Goal: Task Accomplishment & Management: Use online tool/utility

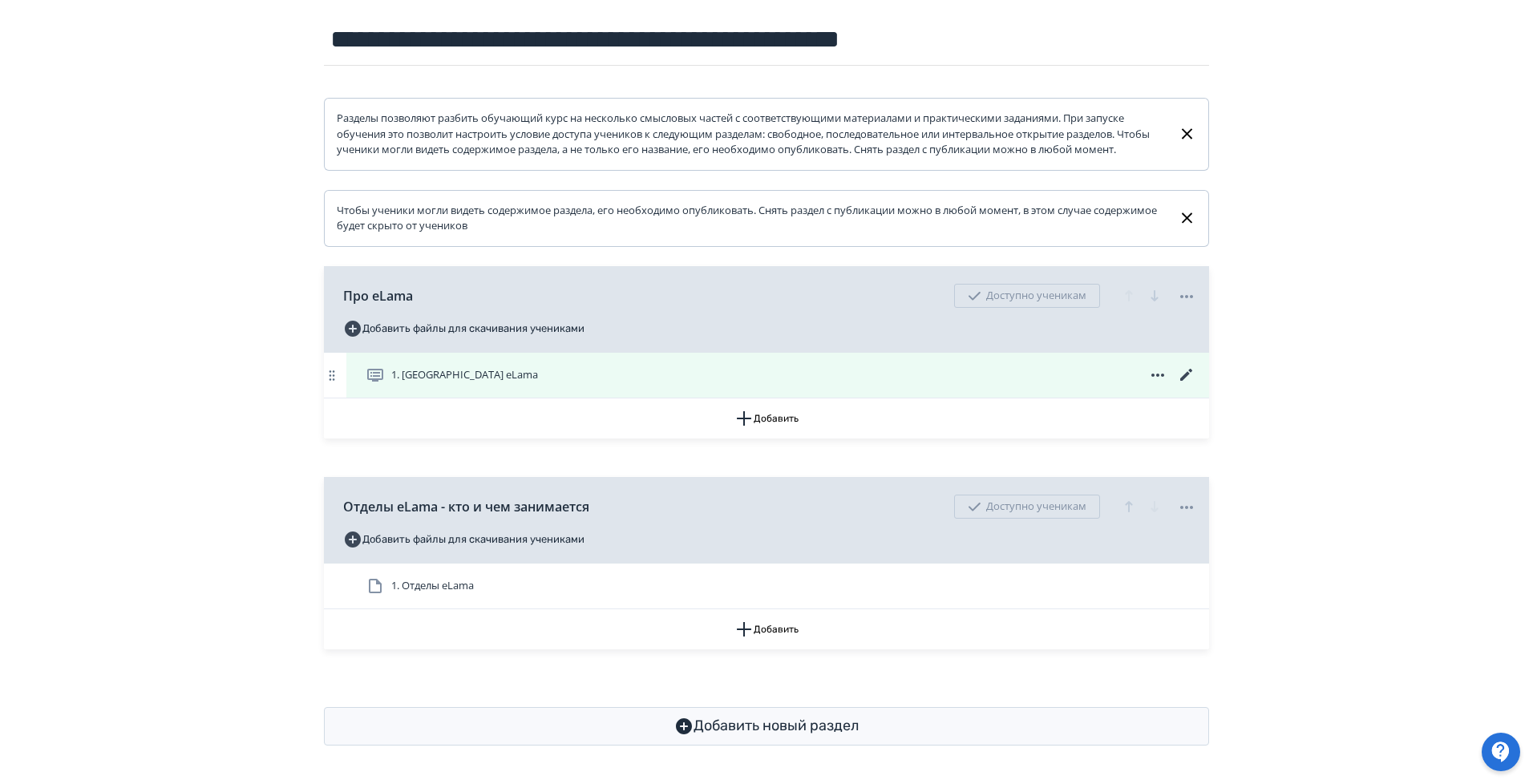
scroll to position [144, 0]
click at [545, 364] on div "1. [GEOGRAPHIC_DATA] eLama" at bounding box center [777, 375] width 862 height 45
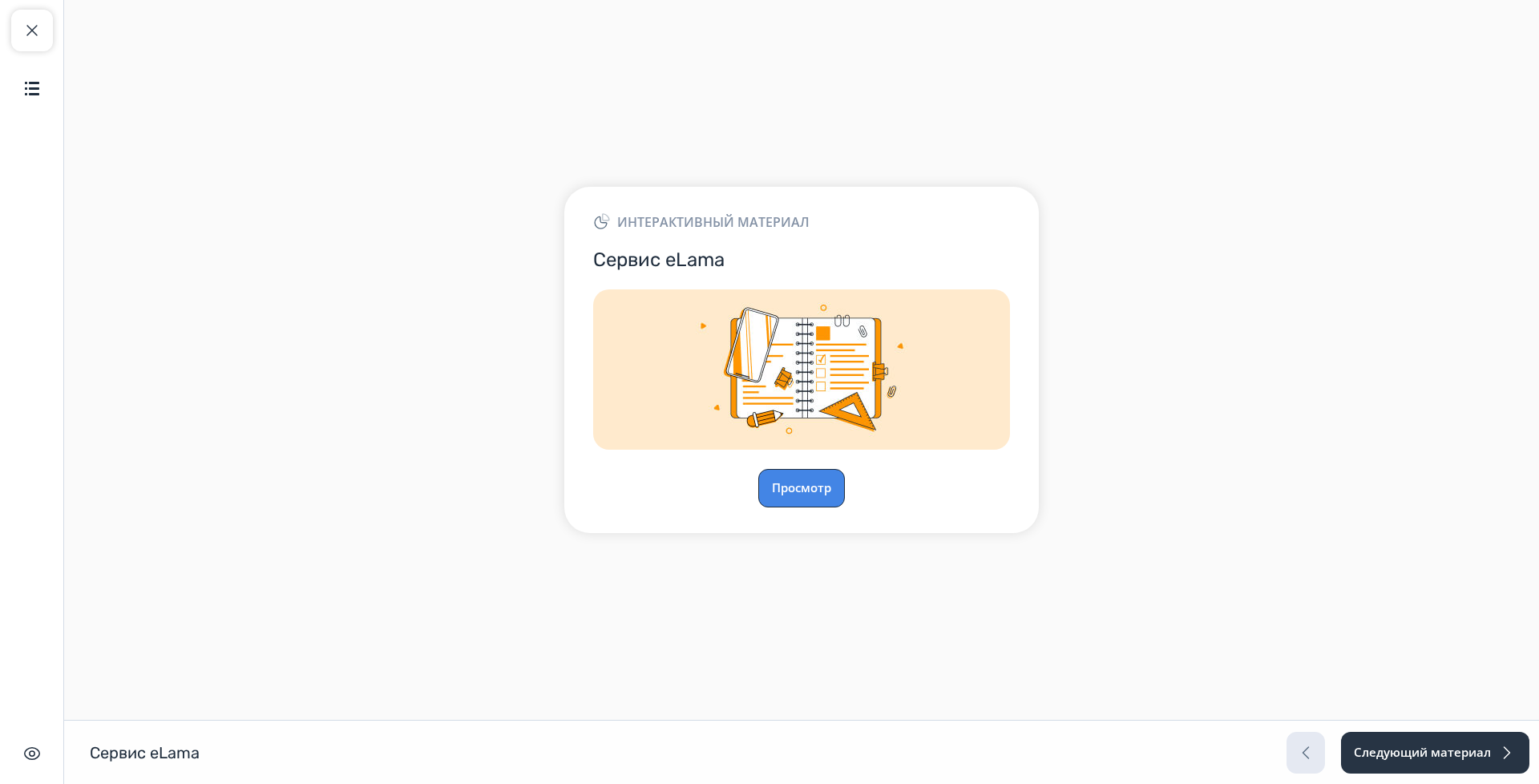
click at [792, 488] on button "Просмотр" at bounding box center [801, 487] width 87 height 39
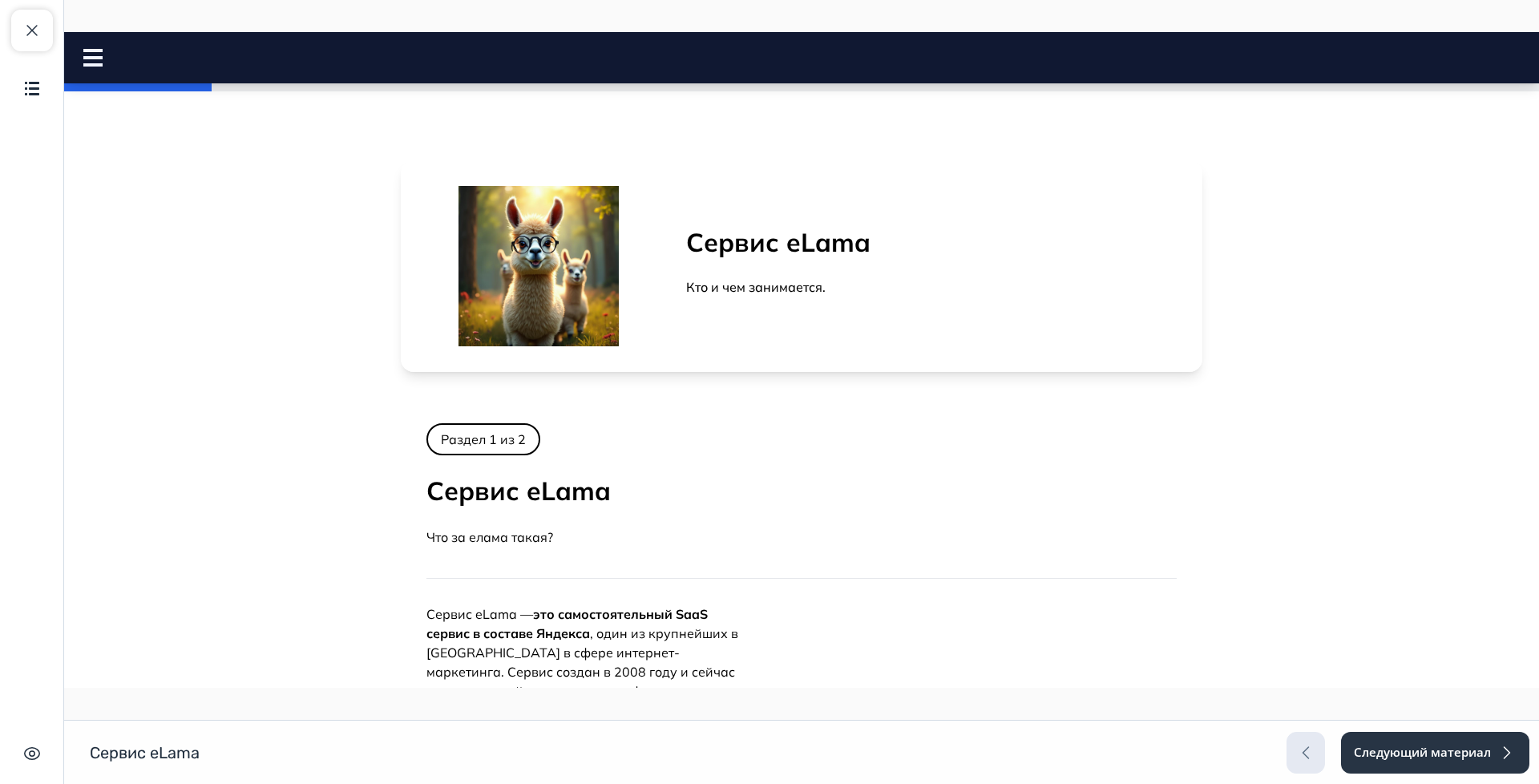
click at [480, 431] on p "Раздел 1 из 2" at bounding box center [484, 439] width 114 height 32
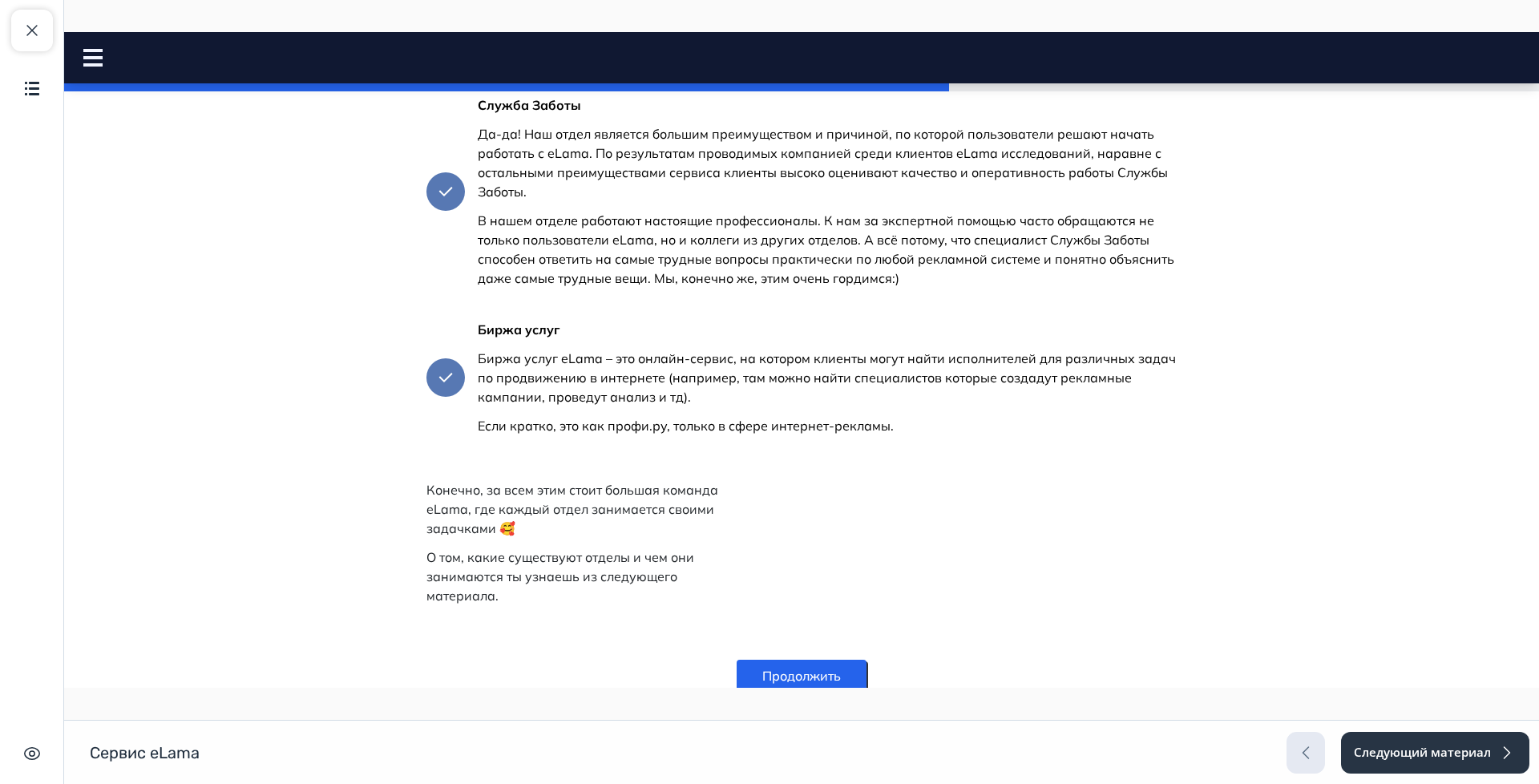
scroll to position [2944, 0]
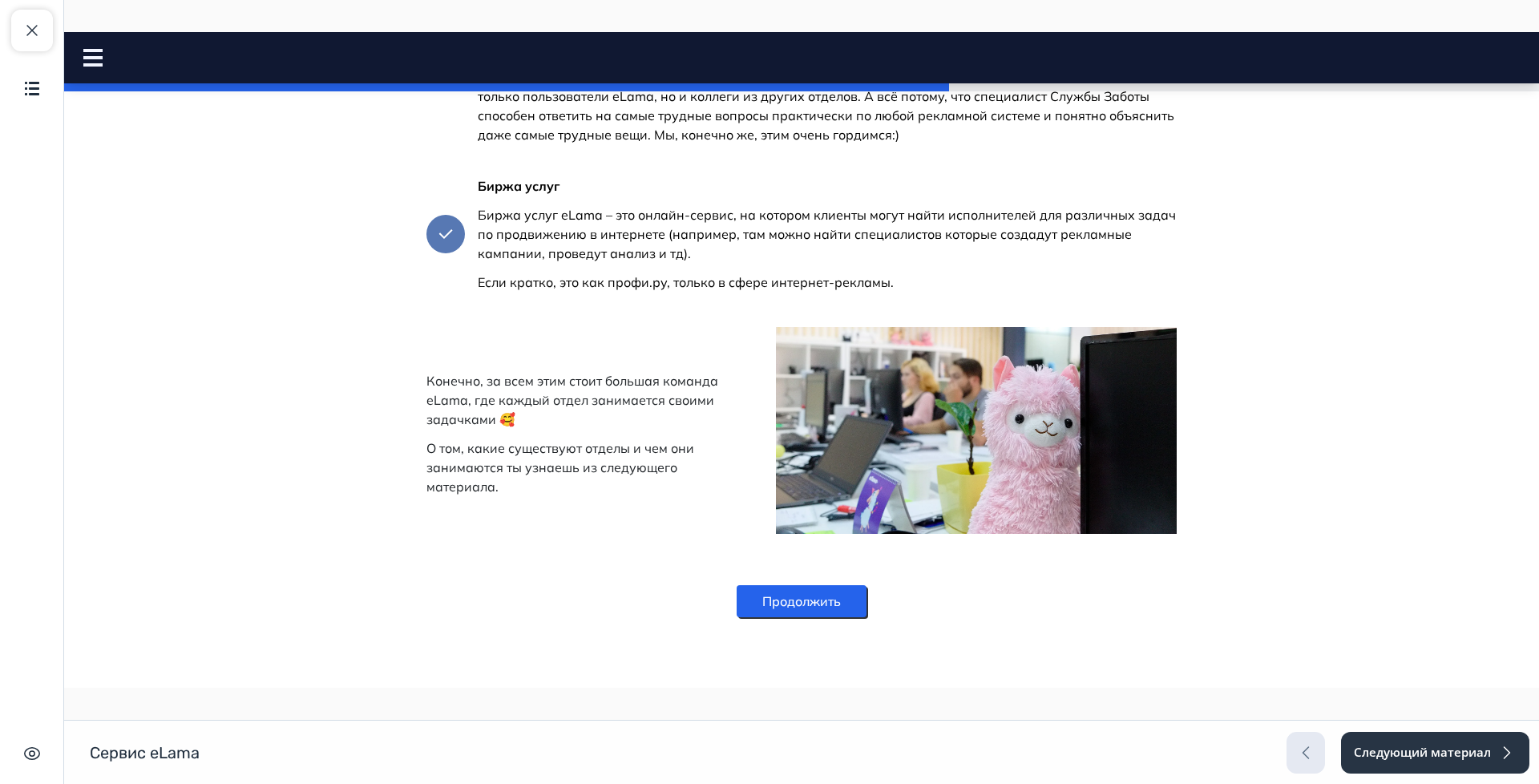
click at [784, 594] on button "Продолжить" at bounding box center [801, 601] width 130 height 32
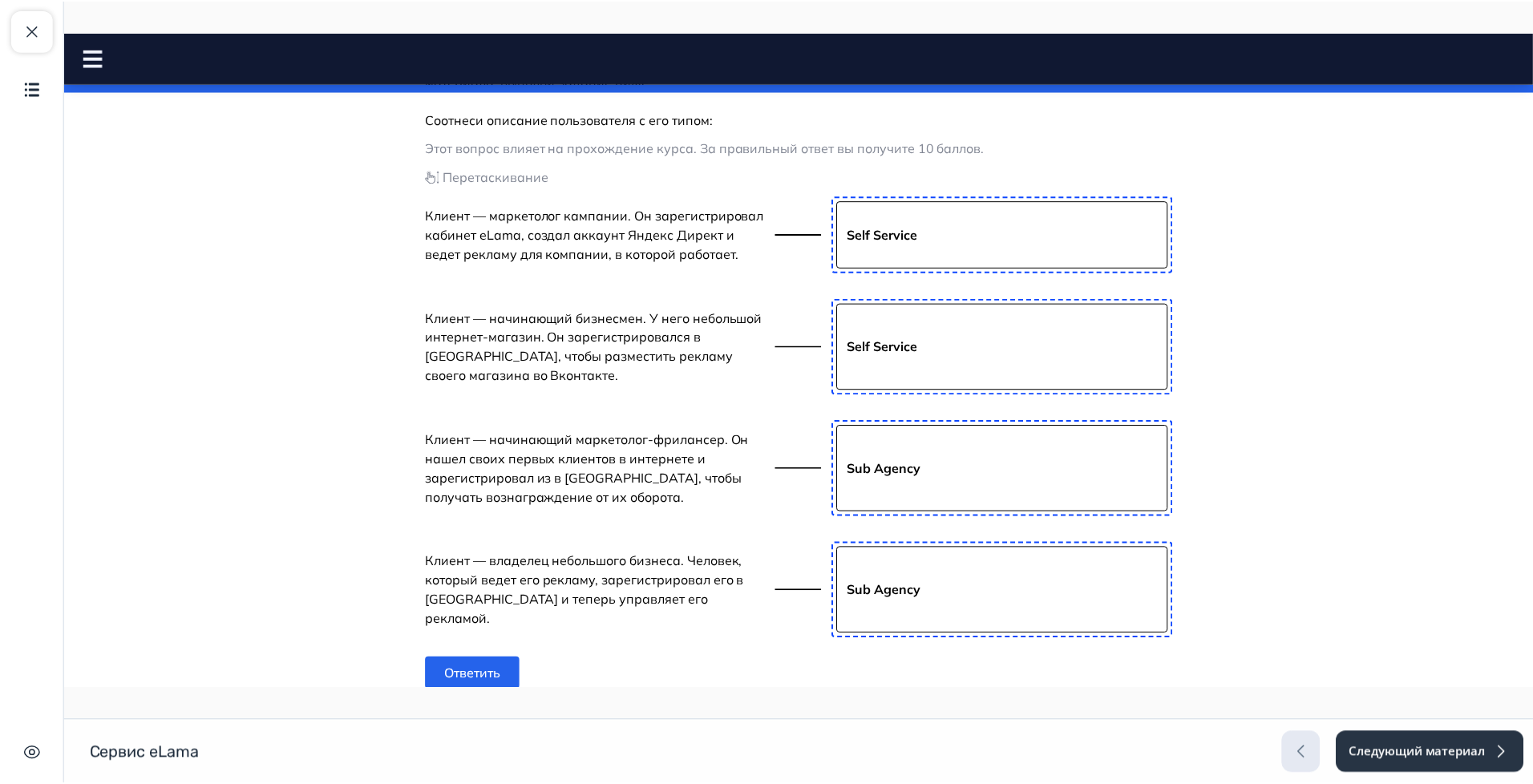
scroll to position [601, 0]
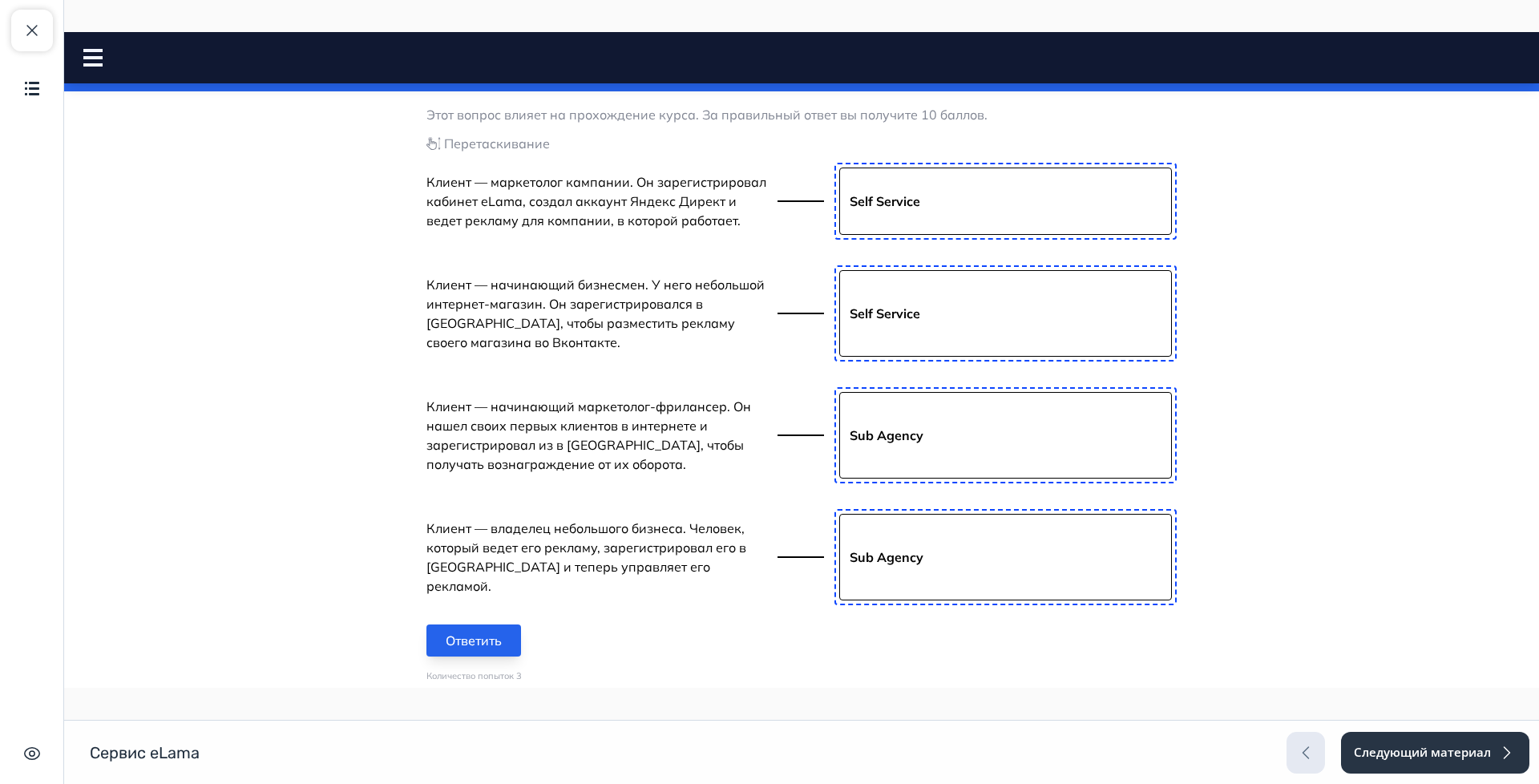
click at [484, 624] on button "Ответить" at bounding box center [474, 640] width 95 height 32
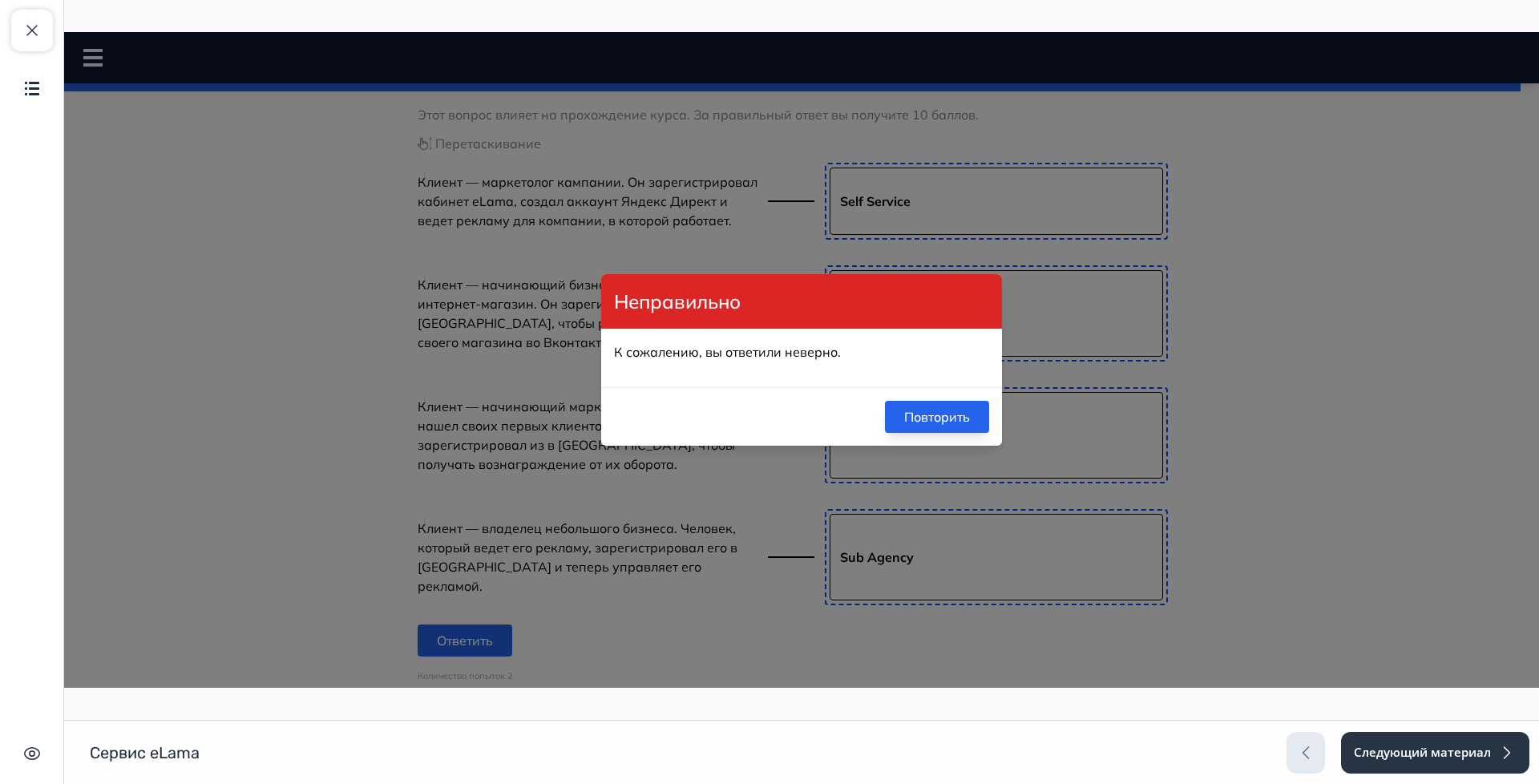
click at [925, 419] on button "Повторить" at bounding box center [937, 416] width 104 height 32
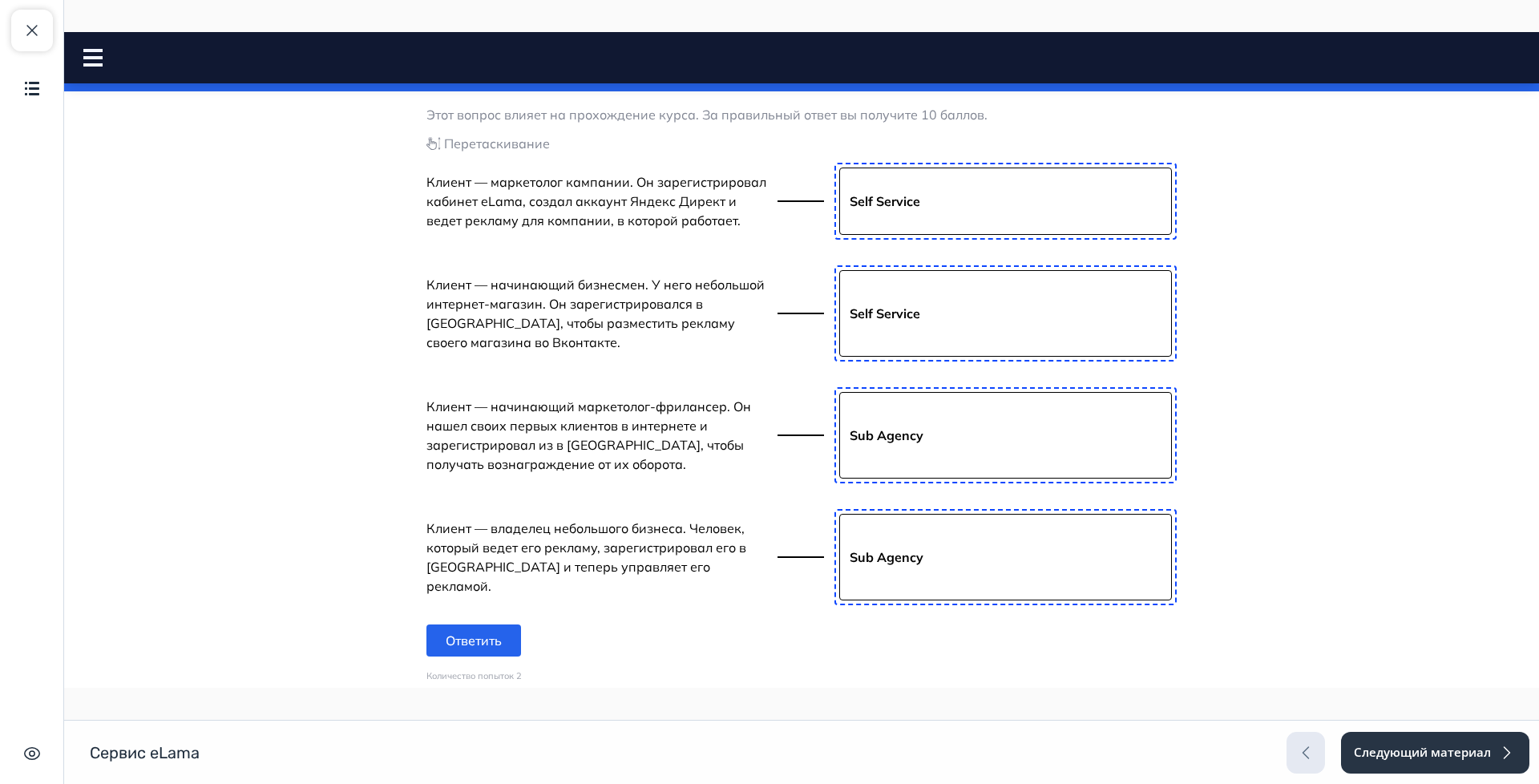
click at [321, 312] on body "Сервис eLama Close panel 100% пройдено" at bounding box center [801, 109] width 1475 height 1202
click at [492, 630] on button "Ответить" at bounding box center [474, 640] width 95 height 32
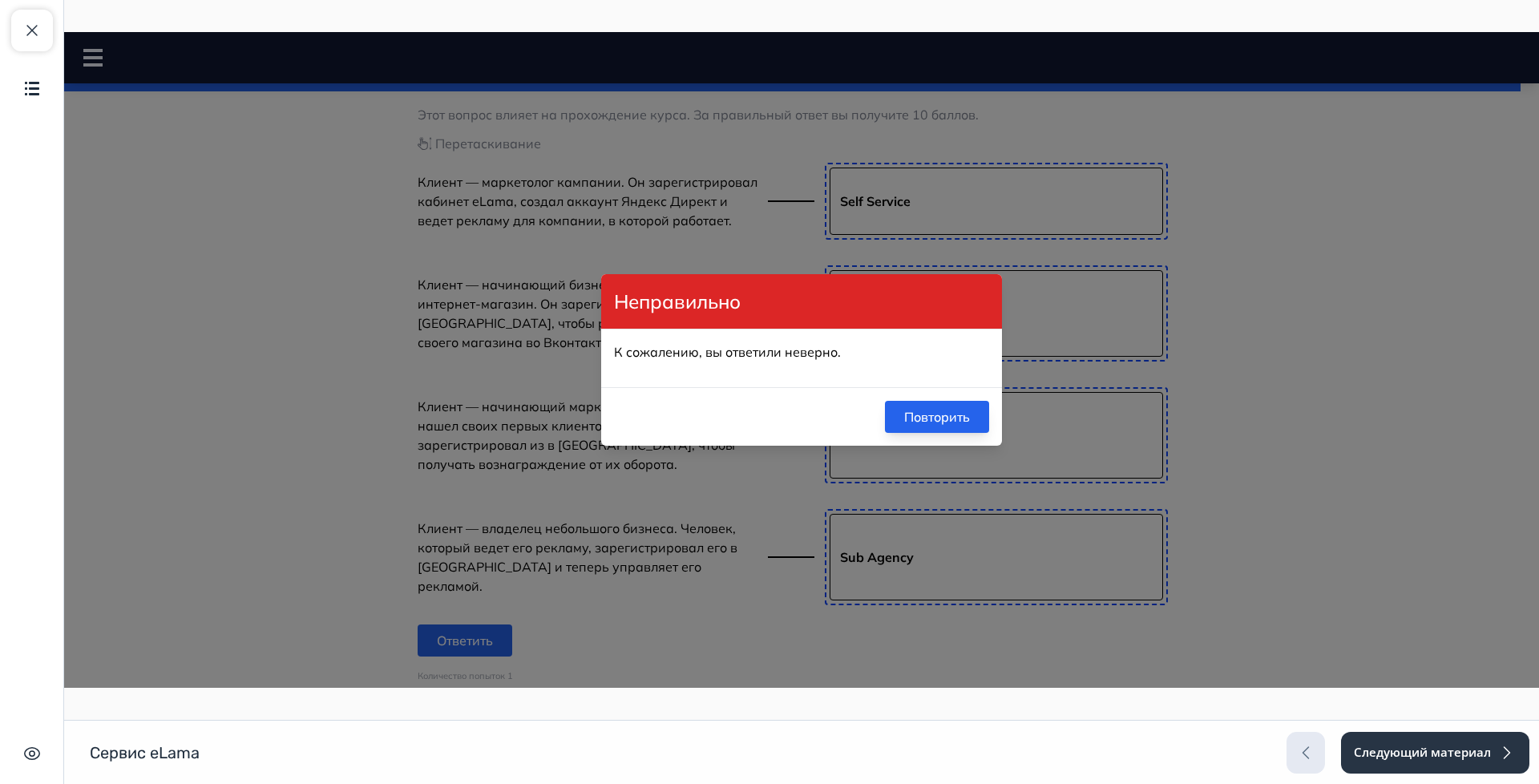
click at [907, 419] on button "Повторить" at bounding box center [937, 416] width 104 height 32
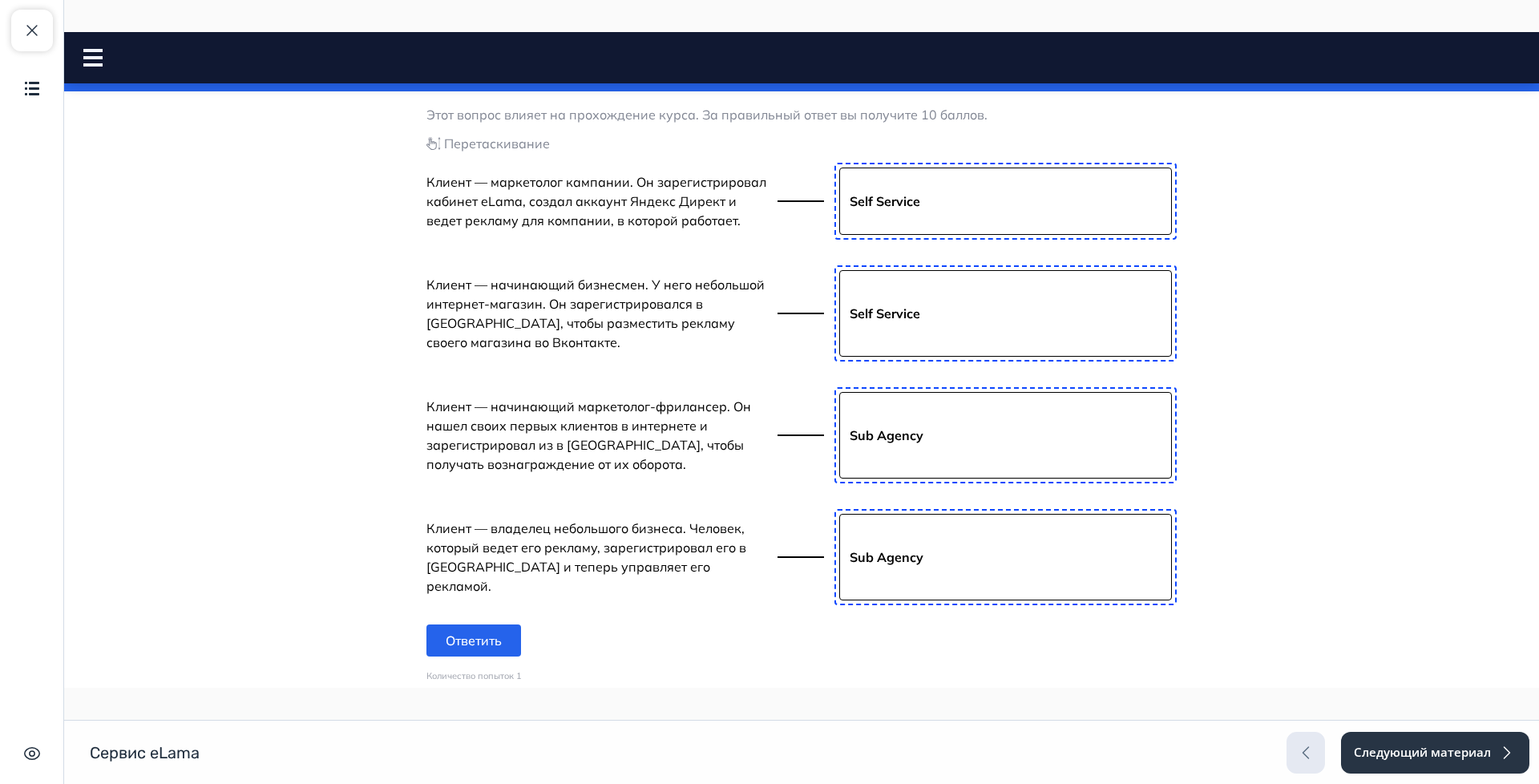
drag, startPoint x: 37, startPoint y: 23, endPoint x: 55, endPoint y: 41, distance: 25.5
click at [37, 24] on span "button" at bounding box center [31, 30] width 19 height 19
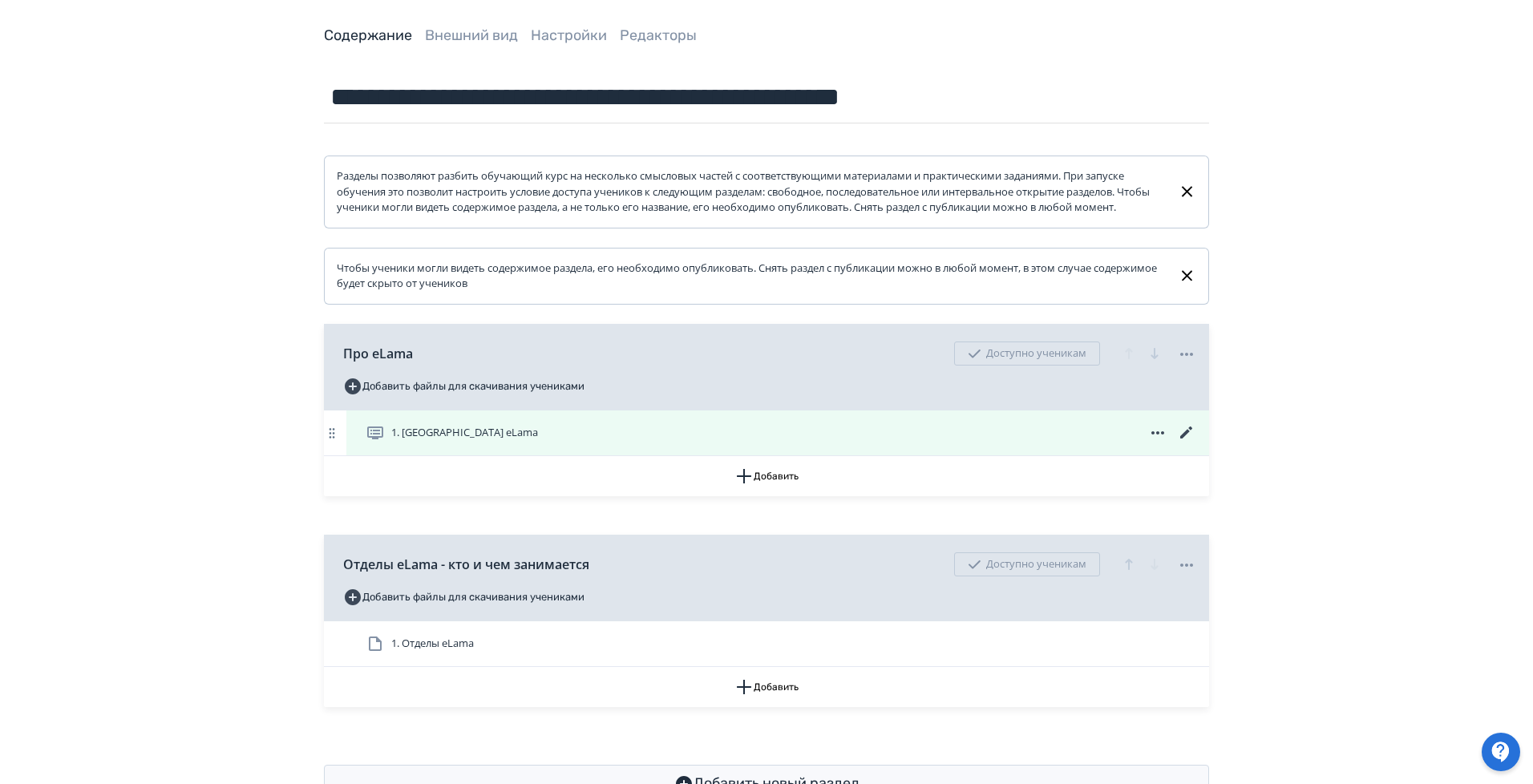
scroll to position [120, 0]
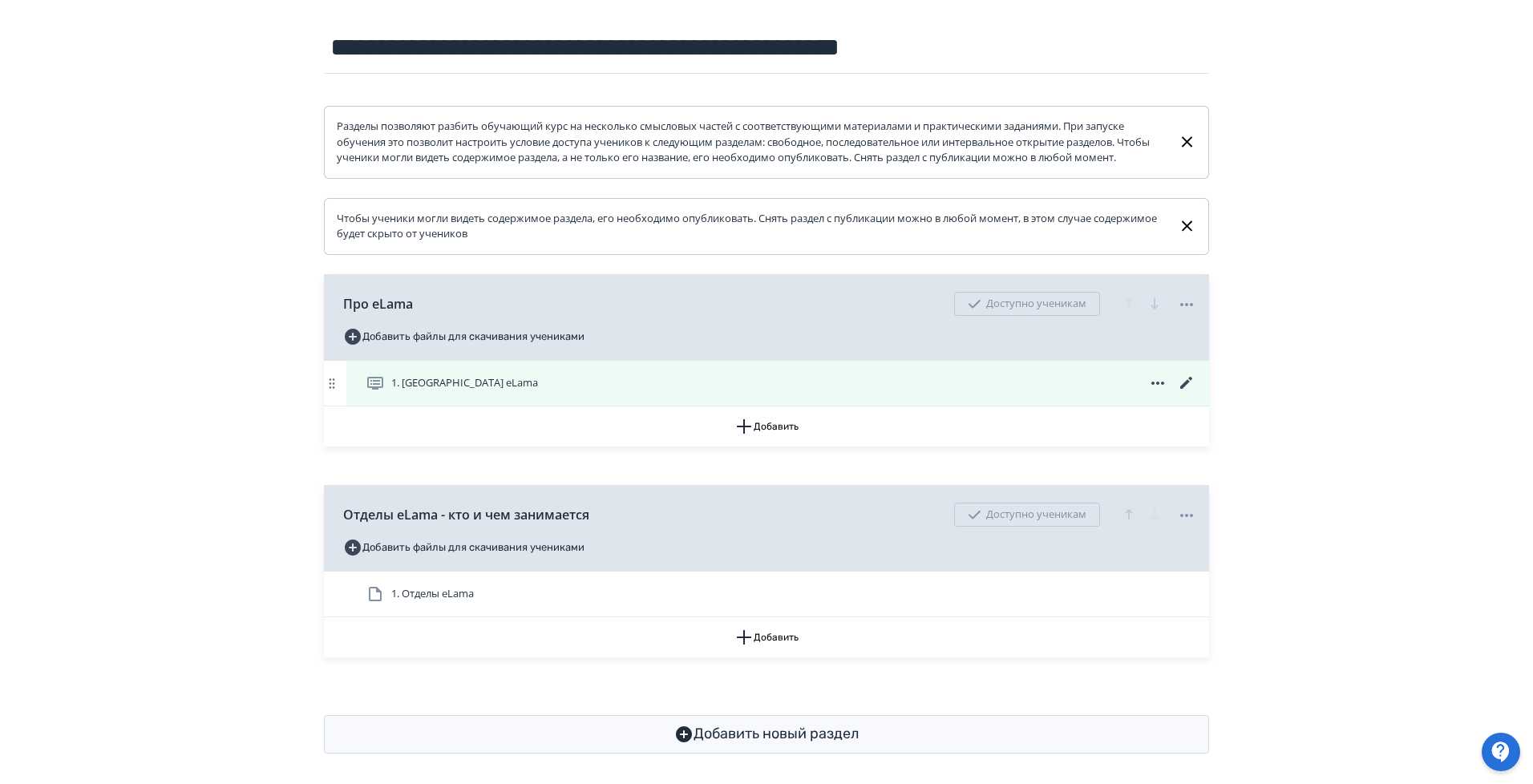
click at [1190, 392] on icon at bounding box center [1186, 383] width 19 height 19
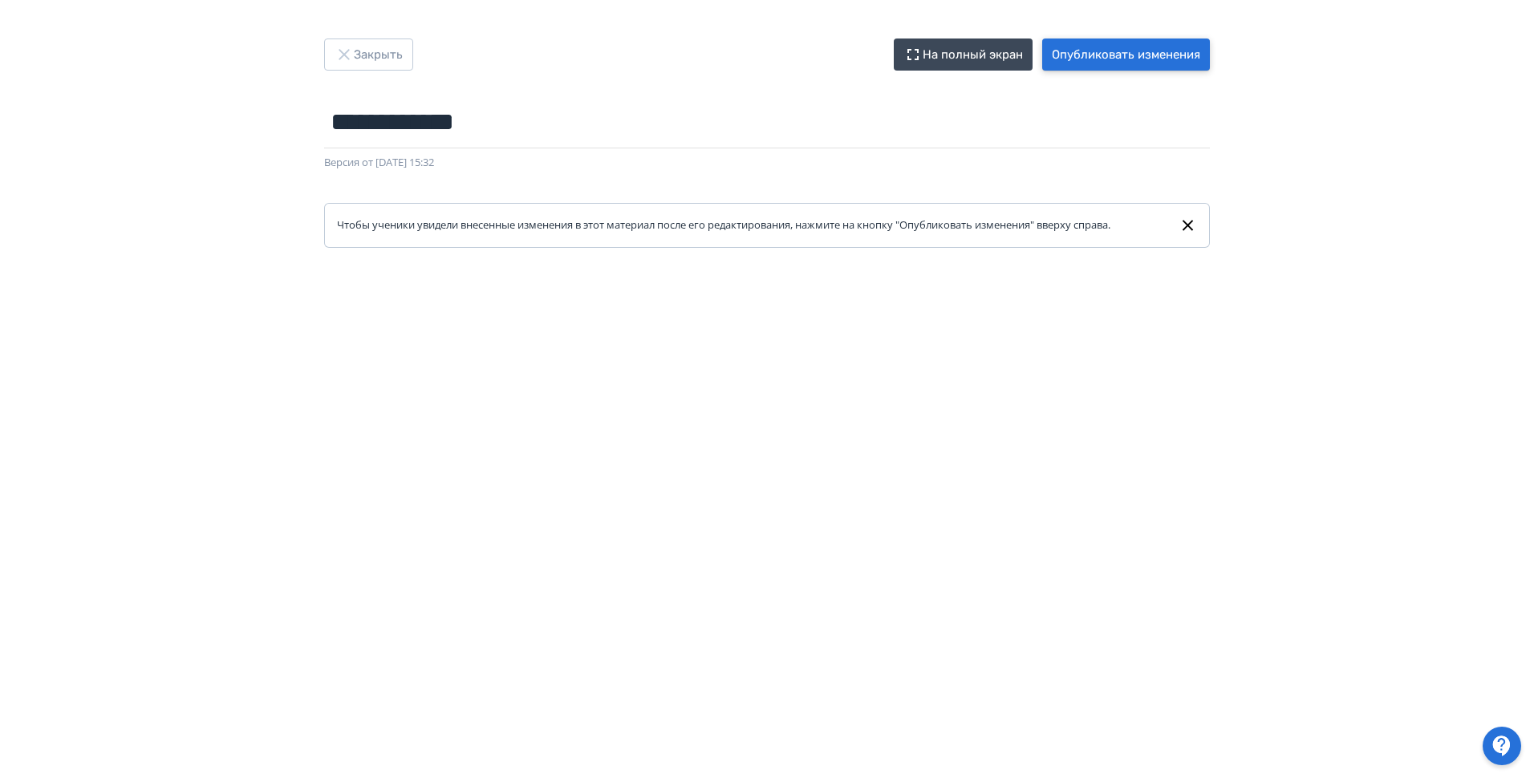
click at [1065, 55] on button "Опубликовать изменения" at bounding box center [1126, 55] width 168 height 32
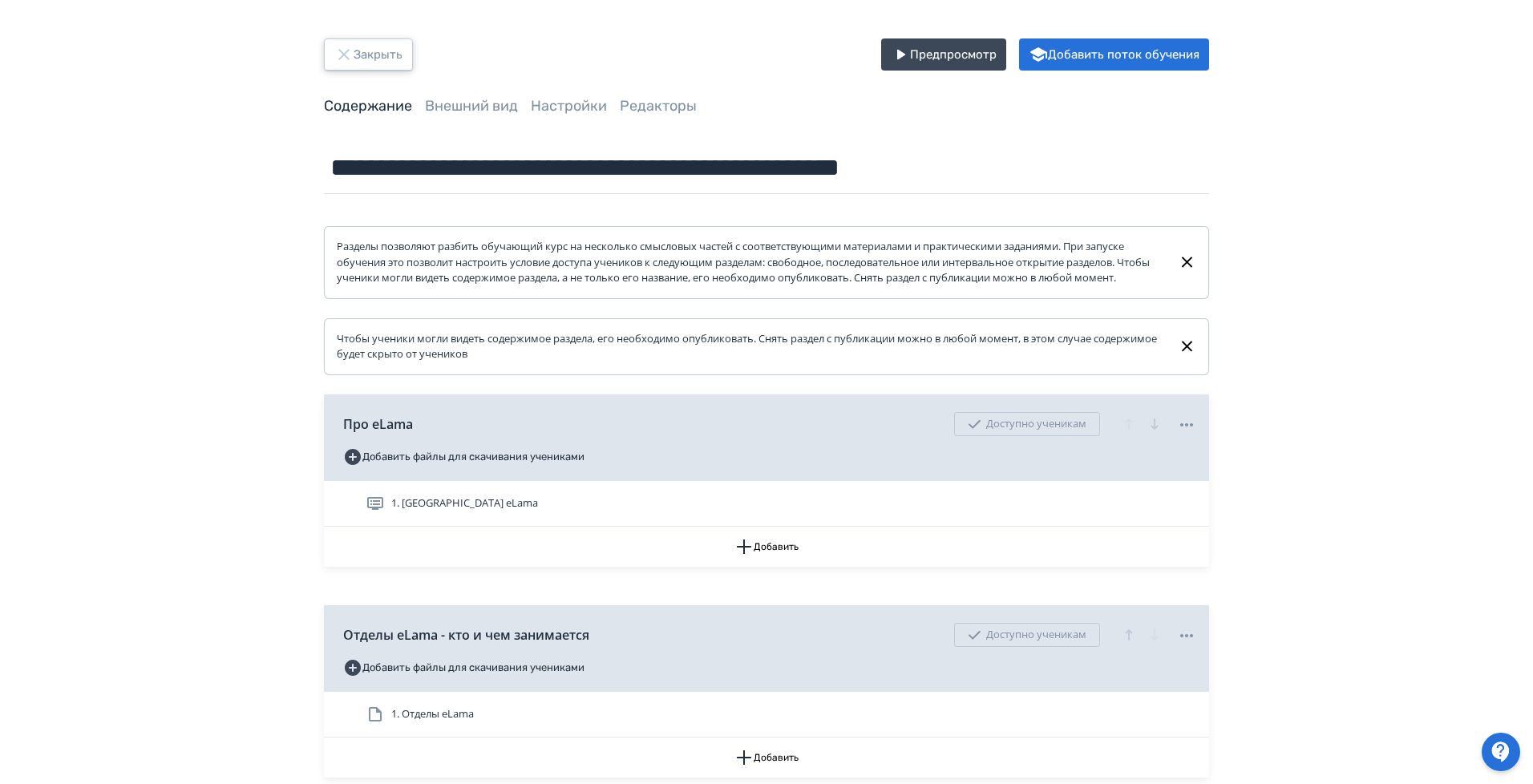
click at [398, 67] on button "Закрыть" at bounding box center [368, 55] width 89 height 32
